Goal: Information Seeking & Learning: Learn about a topic

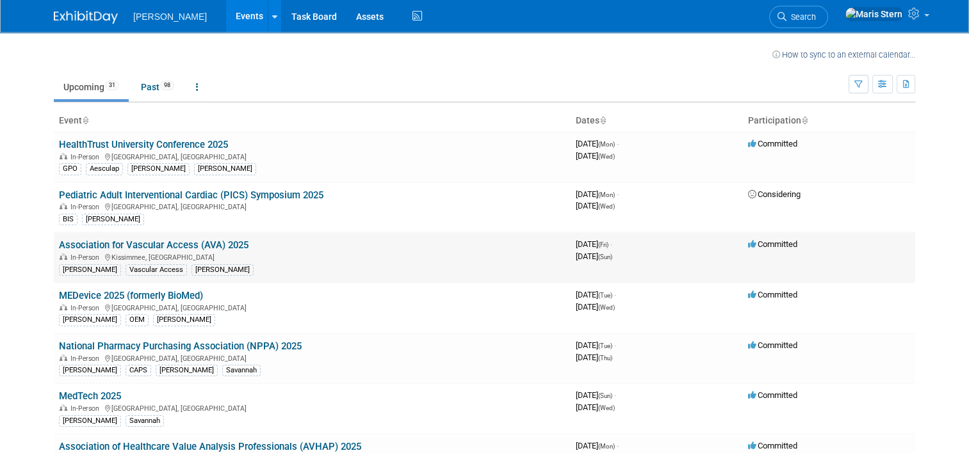
click at [188, 234] on td "Association for Vascular Access (AVA) 2025 In-Person [GEOGRAPHIC_DATA], [GEOGRA…" at bounding box center [312, 257] width 517 height 51
click at [187, 241] on link "Association for Vascular Access (AVA) 2025" at bounding box center [154, 245] width 190 height 12
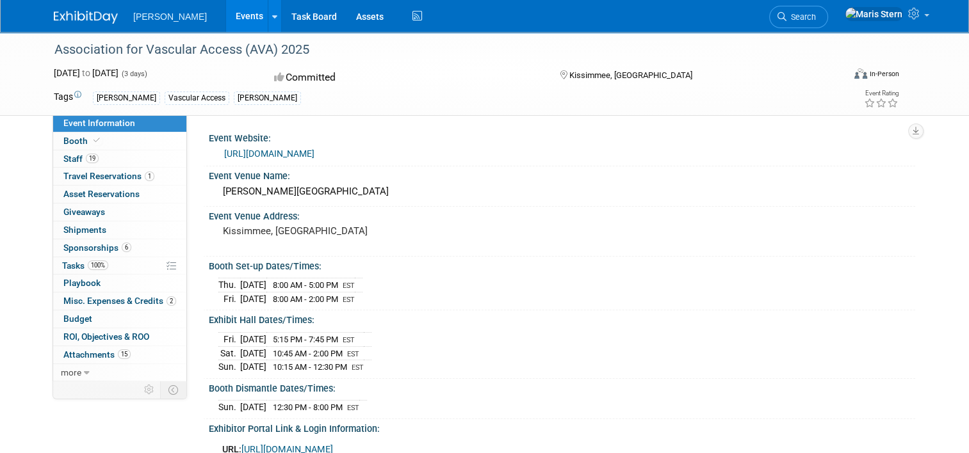
click at [101, 249] on span "Sponsorships 6" at bounding box center [97, 248] width 68 height 10
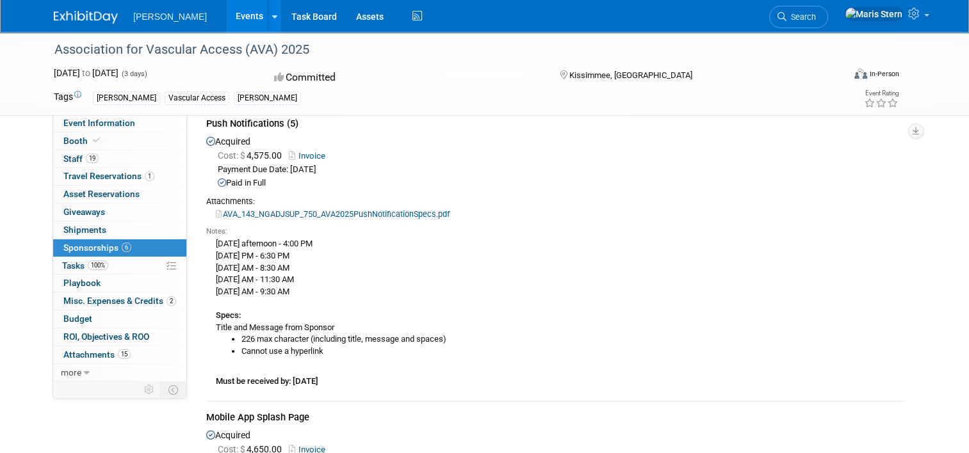
scroll to position [320, 0]
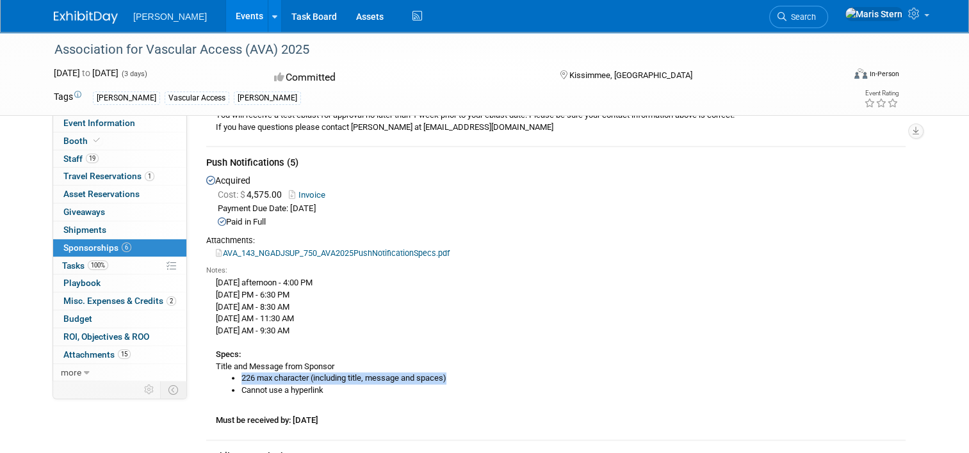
drag, startPoint x: 232, startPoint y: 377, endPoint x: 450, endPoint y: 382, distance: 217.8
click at [450, 382] on ul "226 max character (including title, message and spaces) Cannot use a hyperlink" at bounding box center [561, 385] width 690 height 24
drag, startPoint x: 450, startPoint y: 382, endPoint x: 386, endPoint y: 373, distance: 65.4
copy li "226 max character (including title, message and spaces)"
